Goal: Check status: Check status

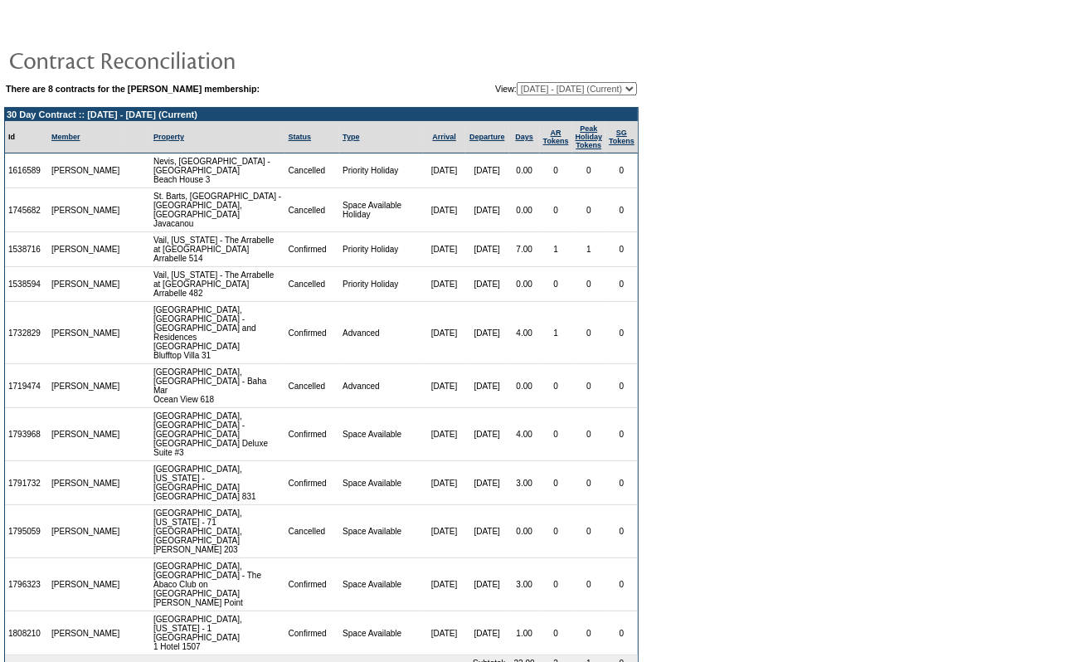
click at [517, 84] on select "[DATE] - [DATE] [DATE] - [DATE] [DATE] - [DATE] [DATE] - [DATE] (Current) [DATE…" at bounding box center [577, 88] width 120 height 13
select select "159264"
click at [517, 82] on select "[DATE] - [DATE] [DATE] - [DATE] [DATE] - [DATE] [DATE] - [DATE] (Current) [DATE…" at bounding box center [577, 88] width 120 height 13
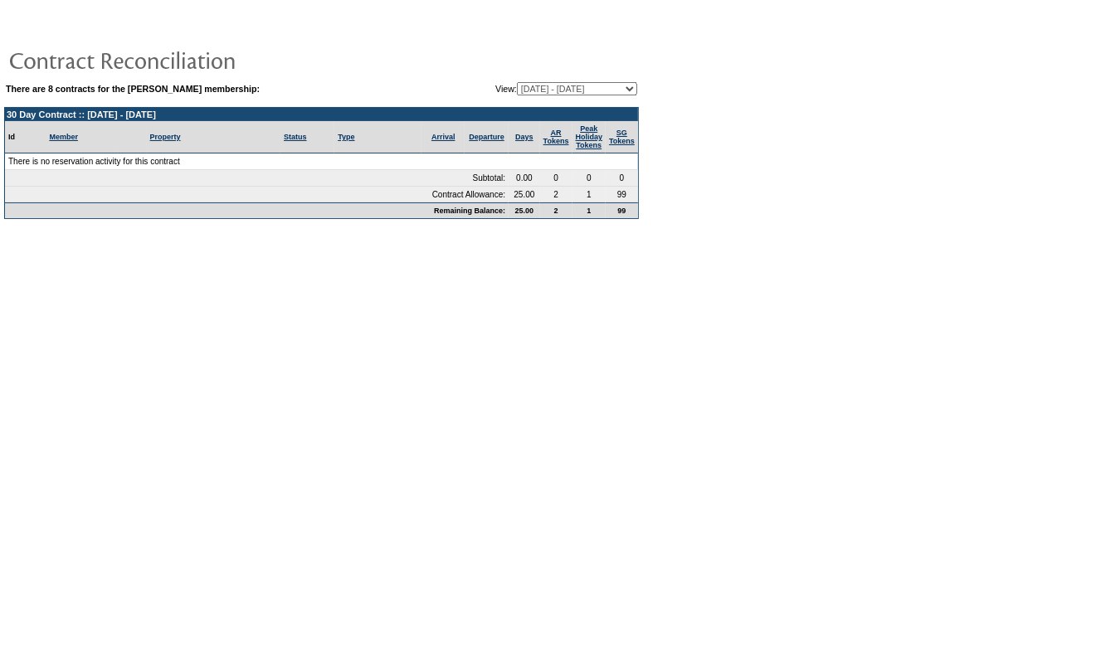
click at [596, 83] on select "[DATE] - [DATE] [DATE] - [DATE] [DATE] - [DATE] [DATE] - [DATE] (Current) [DATE…" at bounding box center [577, 88] width 120 height 13
select select "122037"
click at [517, 82] on select "[DATE] - [DATE] [DATE] - [DATE] [DATE] - [DATE] [DATE] - [DATE] (Current) [DATE…" at bounding box center [577, 88] width 120 height 13
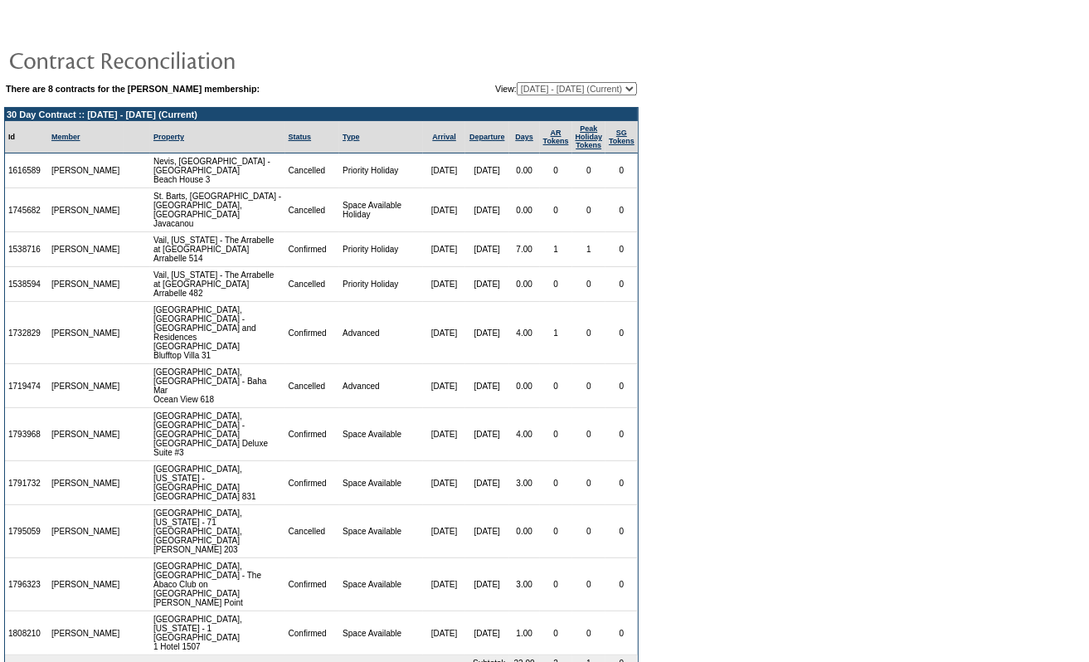
click at [594, 85] on select "[DATE] - [DATE] [DATE] - [DATE] [DATE] - [DATE] [DATE] - [DATE] (Current) [DATE…" at bounding box center [577, 88] width 120 height 13
select select "127644"
click at [517, 82] on select "[DATE] - [DATE] [DATE] - [DATE] [DATE] - [DATE] [DATE] - [DATE] (Current) [DATE…" at bounding box center [577, 88] width 120 height 13
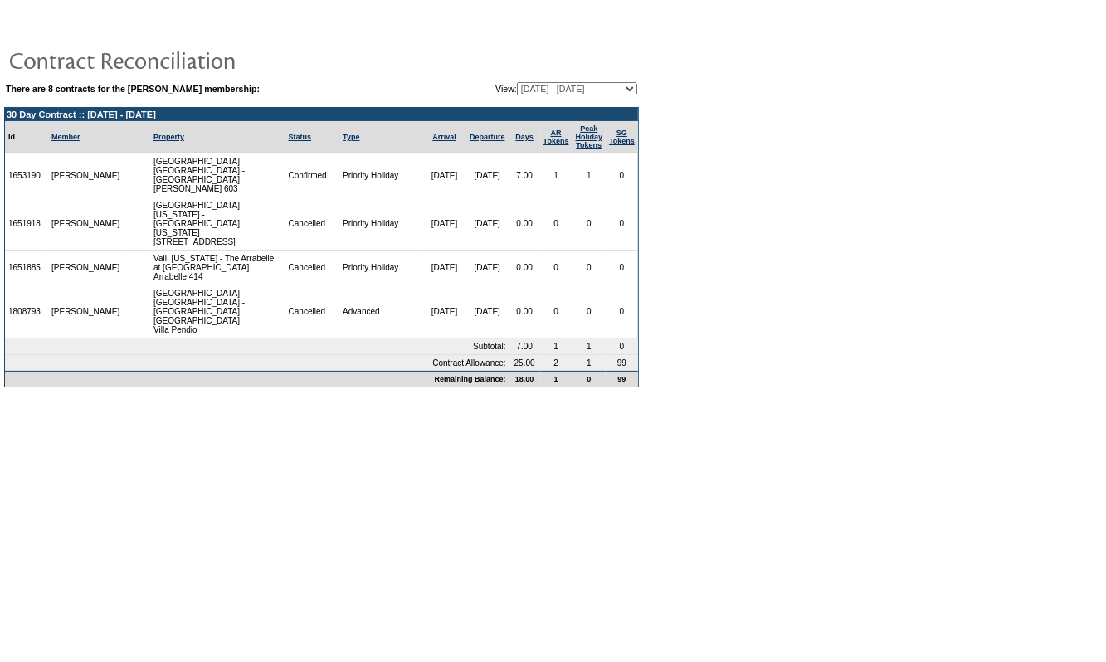
click at [586, 87] on select "[DATE] - [DATE] [DATE] - [DATE] [DATE] - [DATE] [DATE] - [DATE] (Current) [DATE…" at bounding box center [577, 88] width 120 height 13
select select "138131"
click at [517, 82] on select "[DATE] - [DATE] [DATE] - [DATE] [DATE] - [DATE] [DATE] - [DATE] (Current) [DATE…" at bounding box center [577, 88] width 120 height 13
